Goal: Task Accomplishment & Management: Use online tool/utility

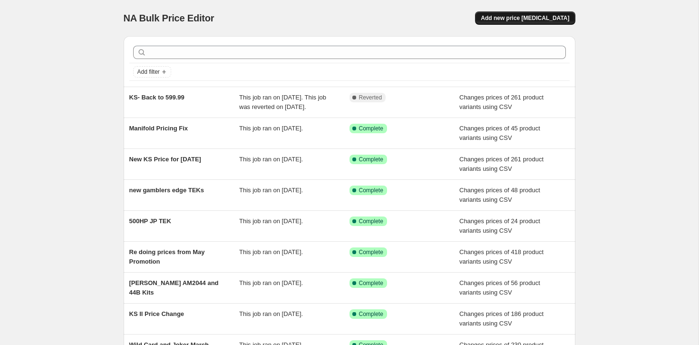
click at [501, 23] on button "Add new price [MEDICAL_DATA]" at bounding box center [525, 17] width 100 height 13
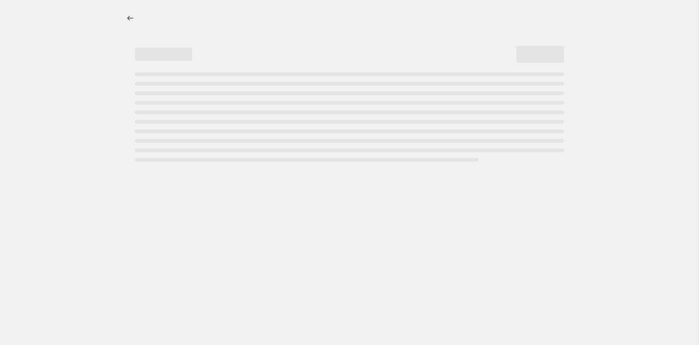
select select "percentage"
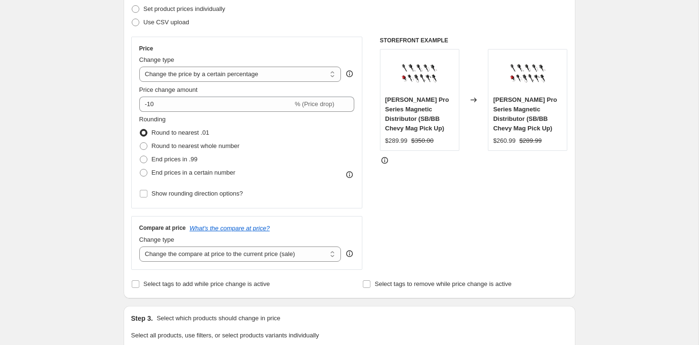
scroll to position [141, 0]
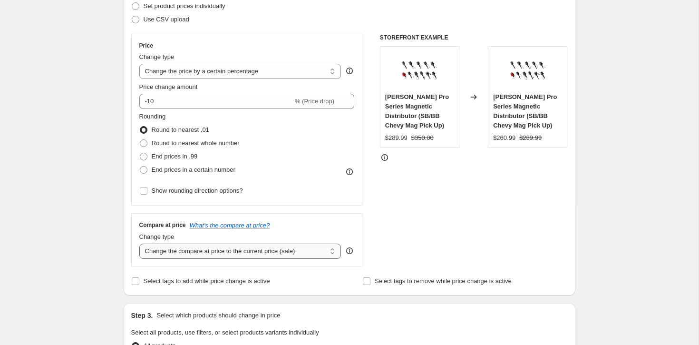
click at [166, 256] on select "Change the compare at price to the current price (sale) Change the compare at p…" at bounding box center [240, 250] width 202 height 15
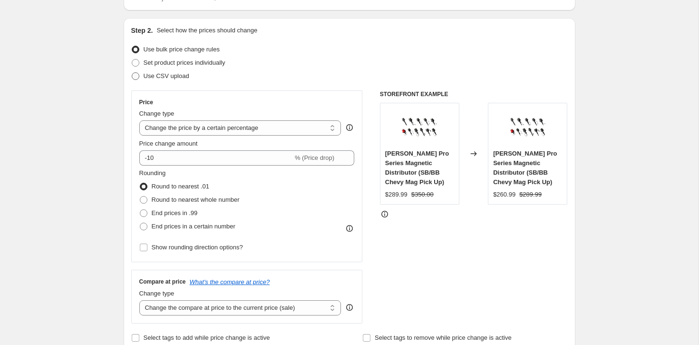
click at [170, 79] on span "Use CSV upload" at bounding box center [167, 75] width 46 height 7
click at [132, 73] on input "Use CSV upload" at bounding box center [132, 72] width 0 height 0
radio input "true"
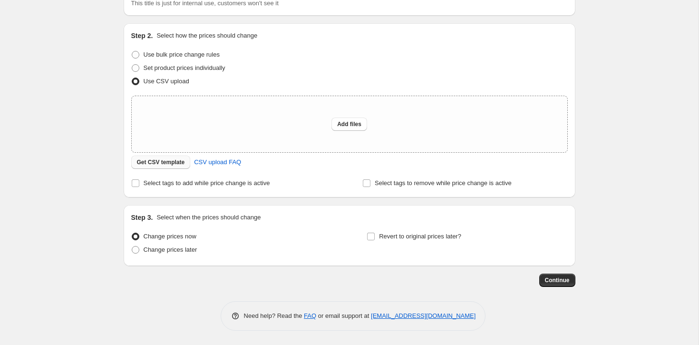
click at [156, 165] on span "Get CSV template" at bounding box center [161, 162] width 48 height 8
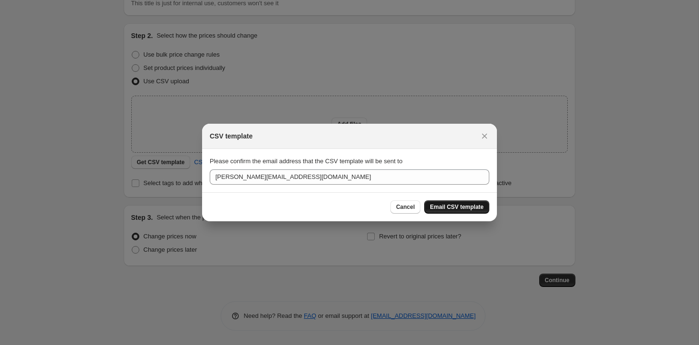
click at [453, 204] on span "Email CSV template" at bounding box center [457, 207] width 54 height 8
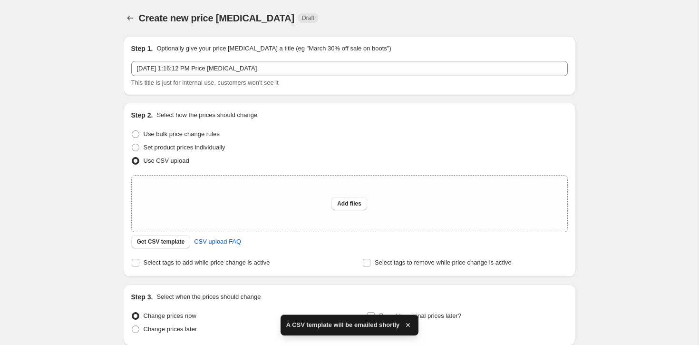
scroll to position [79, 0]
